Goal: Navigation & Orientation: Find specific page/section

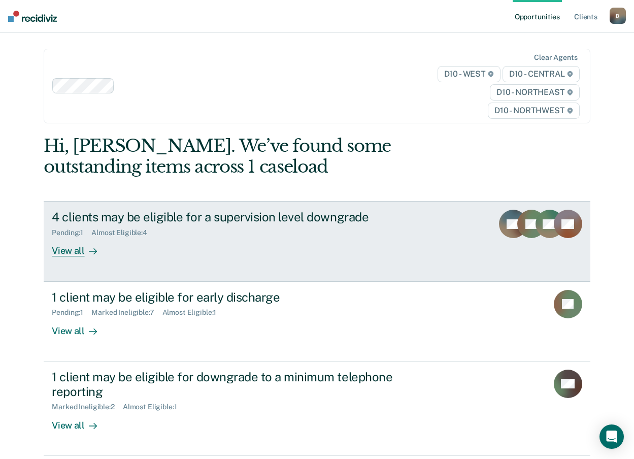
click at [62, 253] on div "View all" at bounding box center [80, 247] width 57 height 20
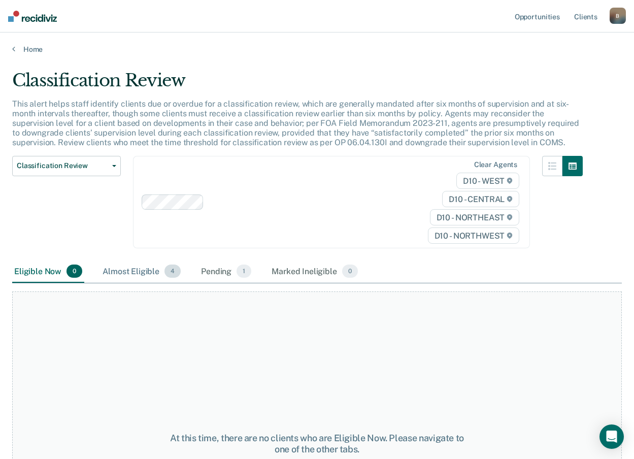
click at [146, 272] on div "Almost Eligible 4" at bounding box center [142, 272] width 82 height 22
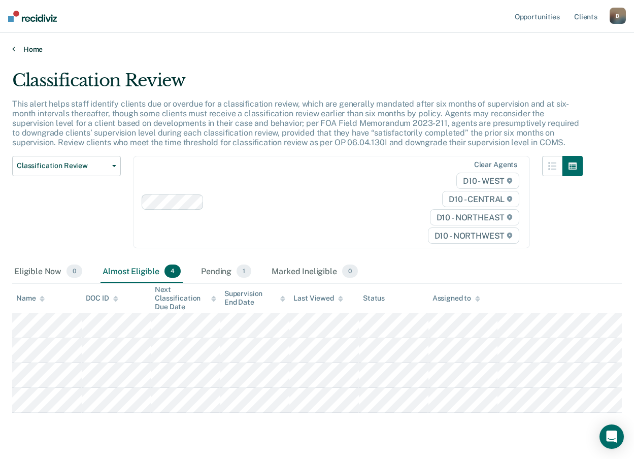
click at [31, 52] on link "Home" at bounding box center [317, 49] width 610 height 9
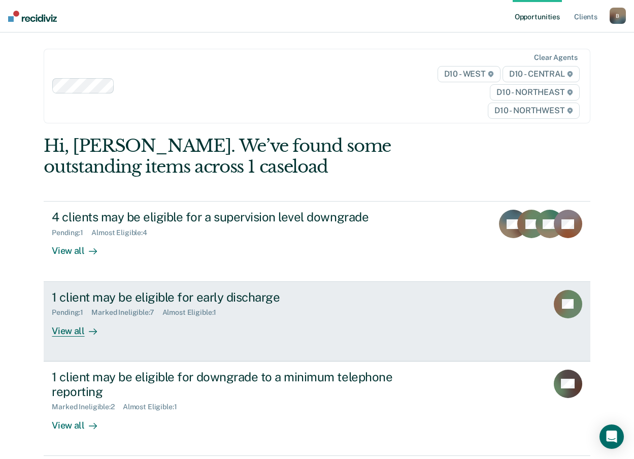
click at [69, 334] on div "View all" at bounding box center [80, 327] width 57 height 20
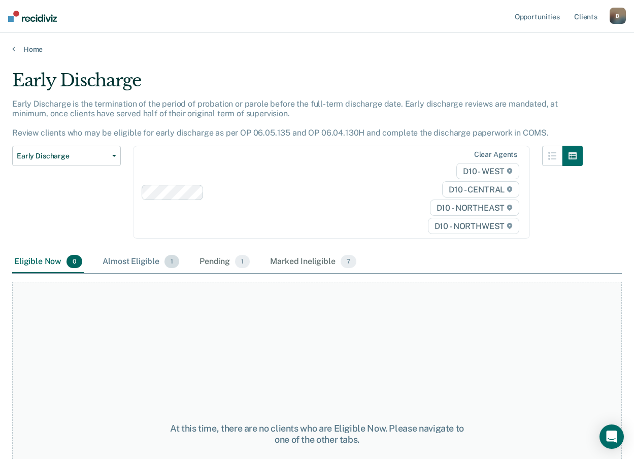
click at [132, 258] on div "Almost Eligible 1" at bounding box center [141, 262] width 81 height 22
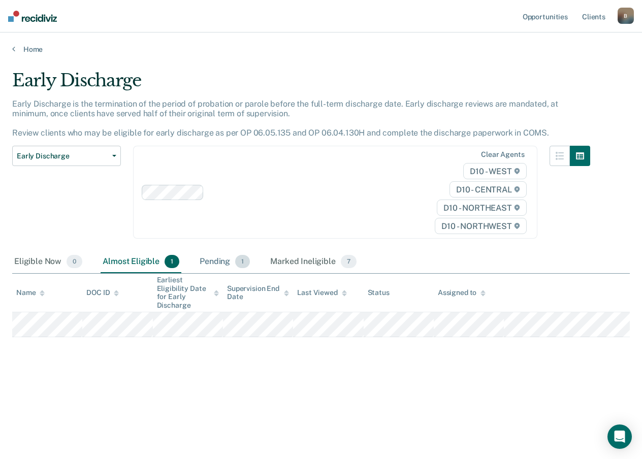
click at [211, 265] on div "Pending 1" at bounding box center [225, 262] width 54 height 22
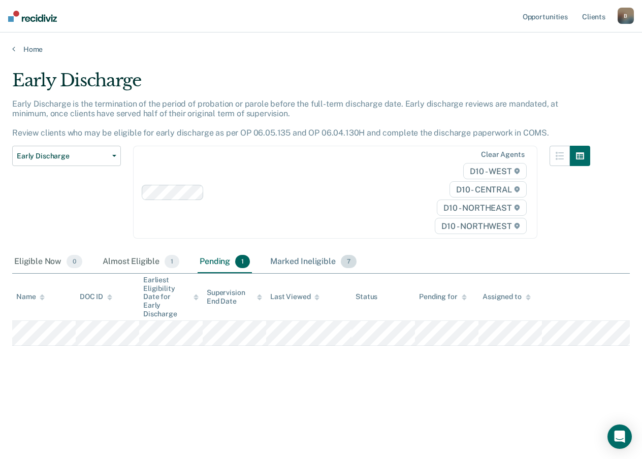
click at [286, 260] on div "Marked Ineligible 7" at bounding box center [313, 262] width 90 height 22
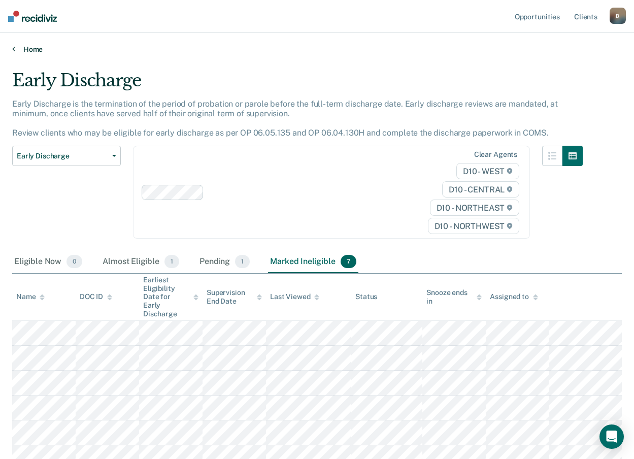
click at [34, 46] on link "Home" at bounding box center [317, 49] width 610 height 9
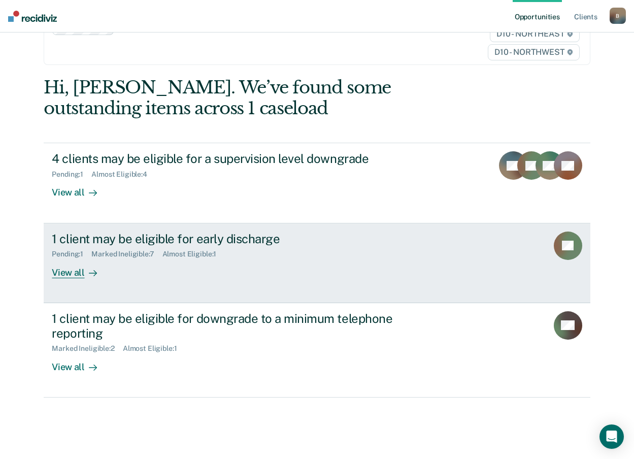
scroll to position [59, 0]
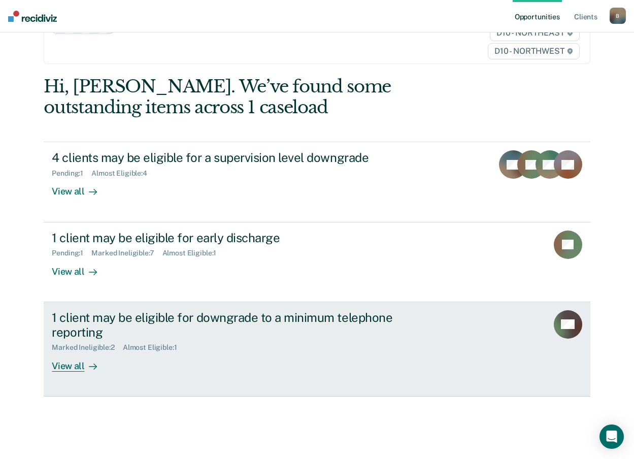
click at [63, 365] on div "View all" at bounding box center [80, 362] width 57 height 20
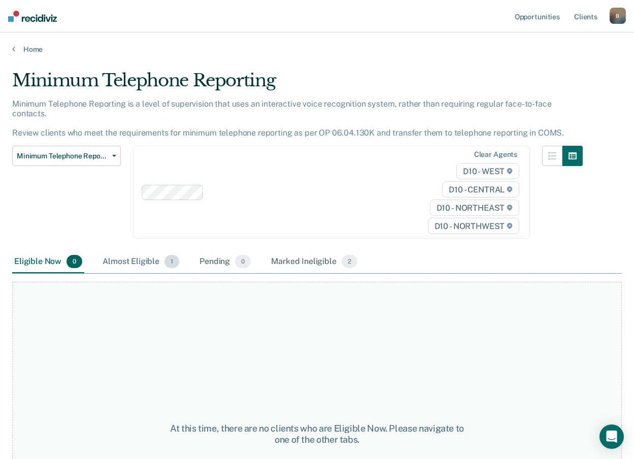
click at [145, 251] on div "Almost Eligible 1" at bounding box center [141, 262] width 81 height 22
